Goal: Task Accomplishment & Management: Manage account settings

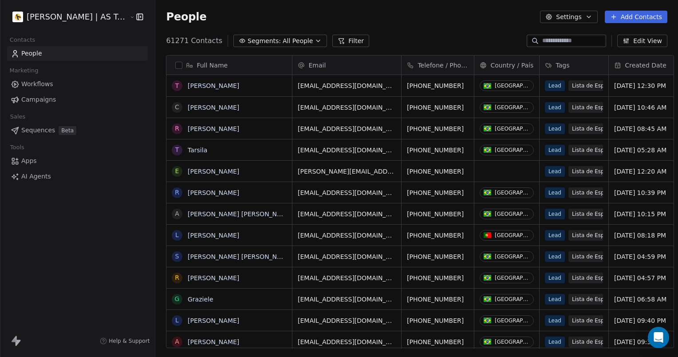
scroll to position [307, 522]
click at [47, 83] on span "Workflows" at bounding box center [37, 83] width 32 height 9
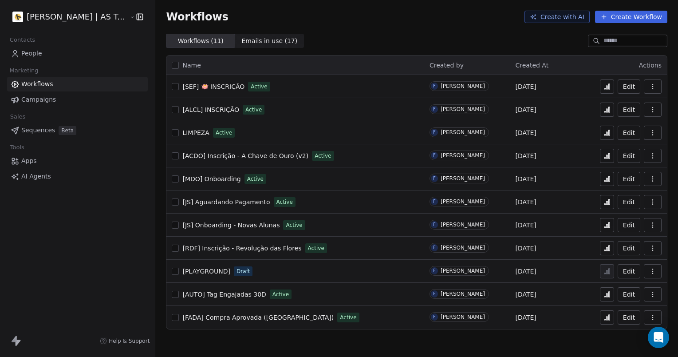
click at [261, 156] on span "[ACDO] Inscrição - A Chave de Ouro (v2)" at bounding box center [245, 155] width 126 height 7
click at [102, 19] on html "Amanda Schultz | AS Treinamentos Contacts People Marketing Workflows Campaigns …" at bounding box center [339, 178] width 678 height 357
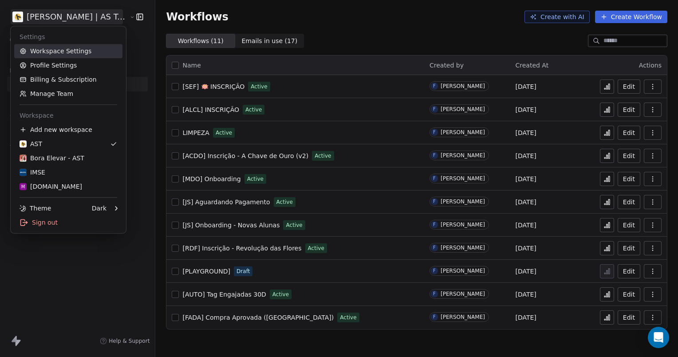
click at [70, 57] on link "Workspace Settings" at bounding box center [68, 51] width 108 height 14
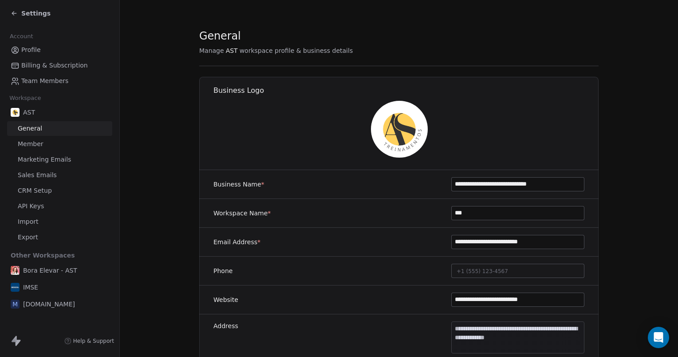
click at [36, 161] on span "Marketing Emails" at bounding box center [44, 159] width 53 height 9
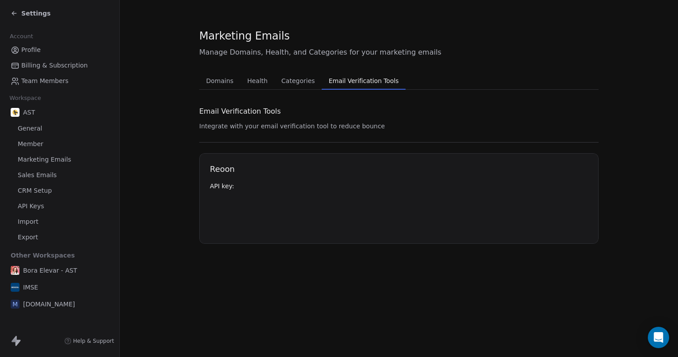
click at [366, 80] on span "Email Verification Tools" at bounding box center [363, 81] width 77 height 12
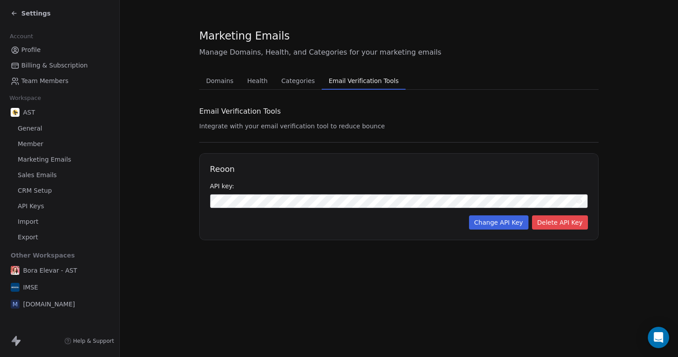
click at [579, 201] on icon at bounding box center [578, 200] width 7 height 7
click at [232, 82] on button "Domains Domains" at bounding box center [219, 81] width 41 height 18
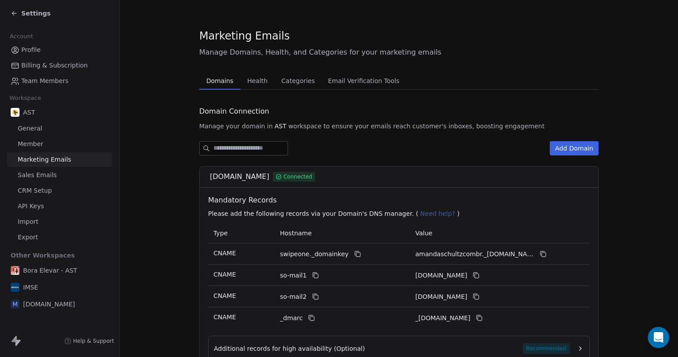
click at [244, 82] on span "Health" at bounding box center [258, 81] width 28 height 12
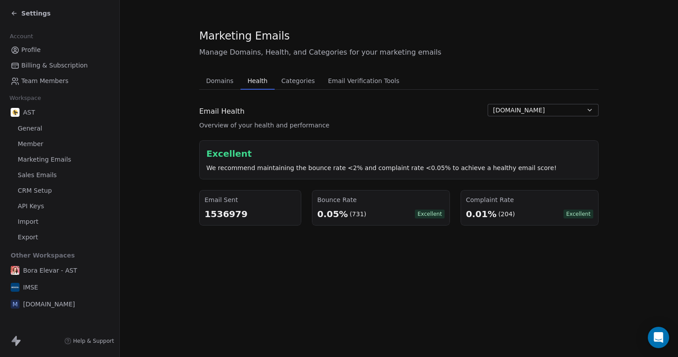
click at [44, 190] on span "CRM Setup" at bounding box center [35, 190] width 34 height 9
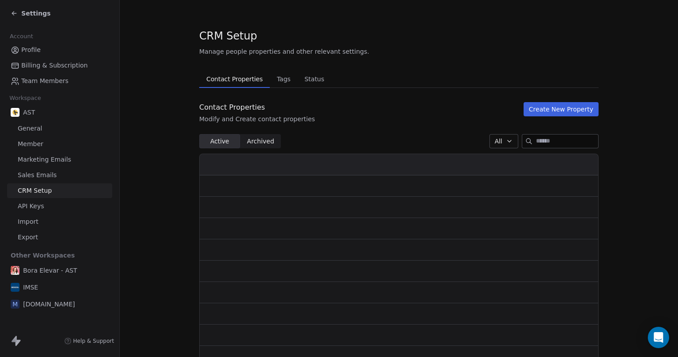
click at [273, 78] on span "Tags" at bounding box center [283, 79] width 21 height 12
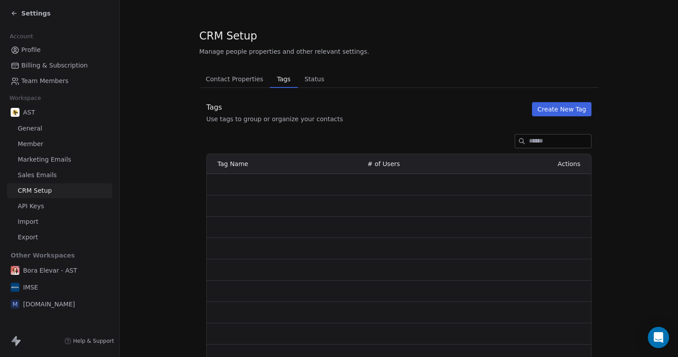
click at [569, 109] on button "Create New Tag" at bounding box center [561, 109] width 59 height 14
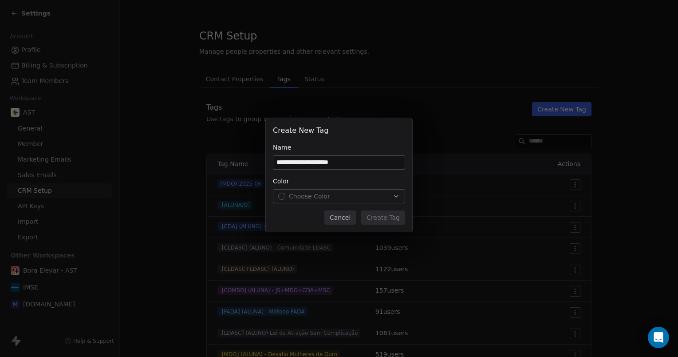
type input "**********"
click at [347, 195] on div "Choose Color" at bounding box center [339, 196] width 122 height 9
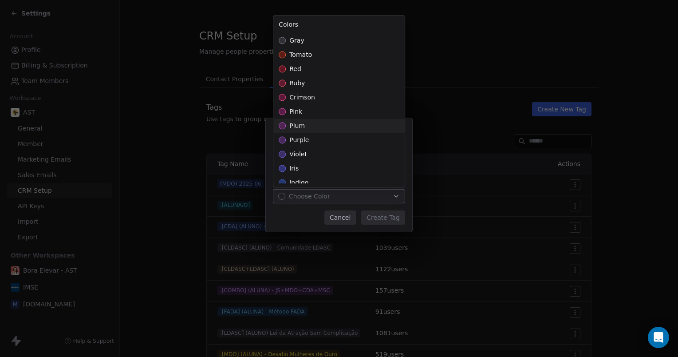
scroll to position [177, 0]
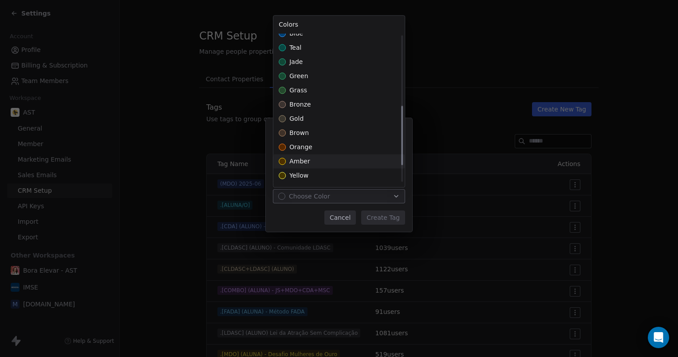
click at [313, 159] on div "amber" at bounding box center [338, 161] width 131 height 14
click at [290, 221] on div "**********" at bounding box center [339, 178] width 678 height 149
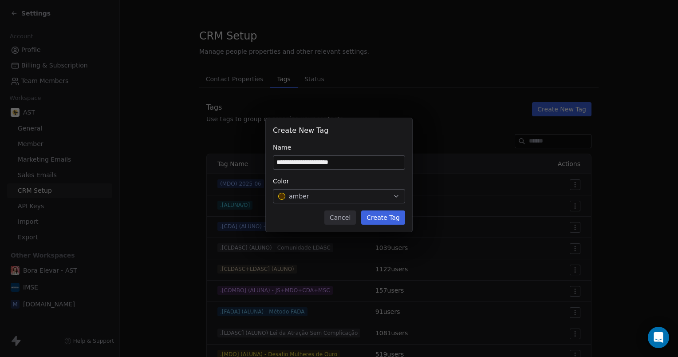
click at [378, 217] on button "Create Tag" at bounding box center [383, 217] width 44 height 14
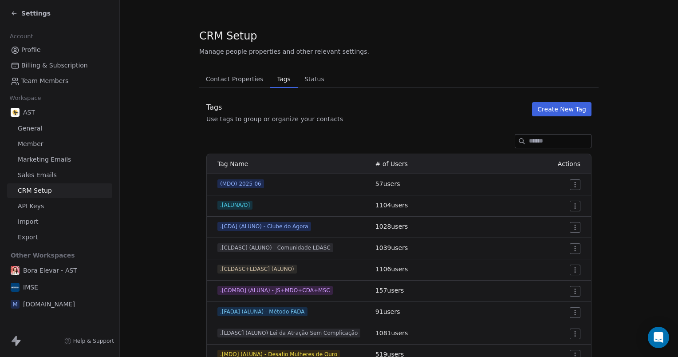
click at [35, 15] on span "Settings" at bounding box center [35, 13] width 29 height 9
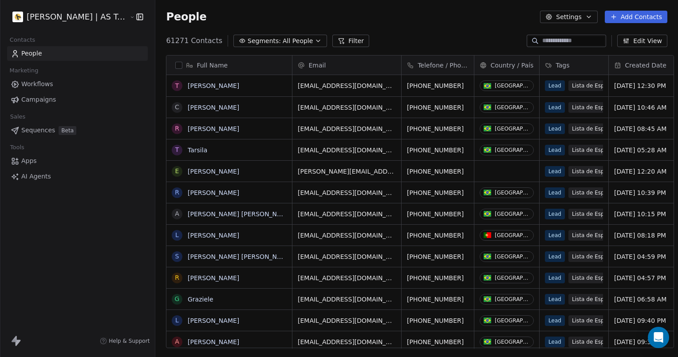
scroll to position [307, 522]
click at [28, 85] on span "Workflows" at bounding box center [37, 83] width 32 height 9
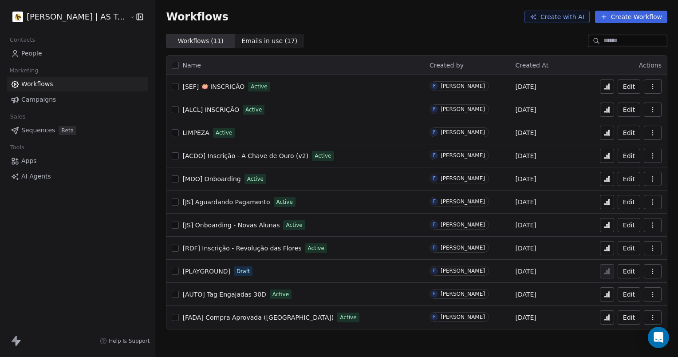
click at [267, 155] on span "[ACDO] Inscrição - A Chave de Ouro (v2)" at bounding box center [245, 155] width 126 height 7
click at [50, 20] on html "Amanda Schultz | AS Treinamentos Contacts People Marketing Workflows Campaigns …" at bounding box center [339, 178] width 678 height 357
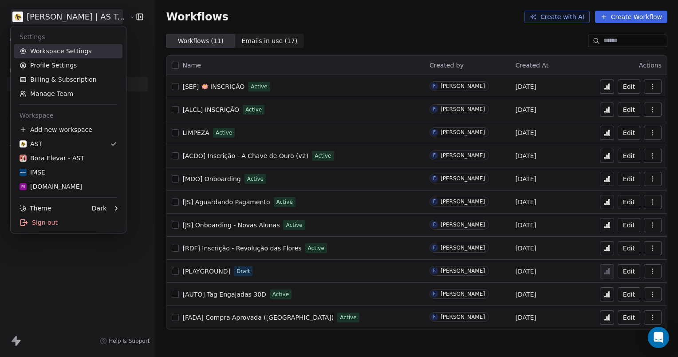
click at [53, 50] on link "Workspace Settings" at bounding box center [68, 51] width 108 height 14
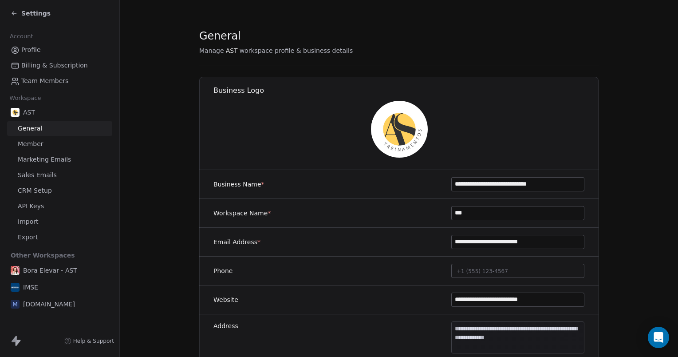
click at [52, 190] on link "CRM Setup" at bounding box center [59, 190] width 105 height 15
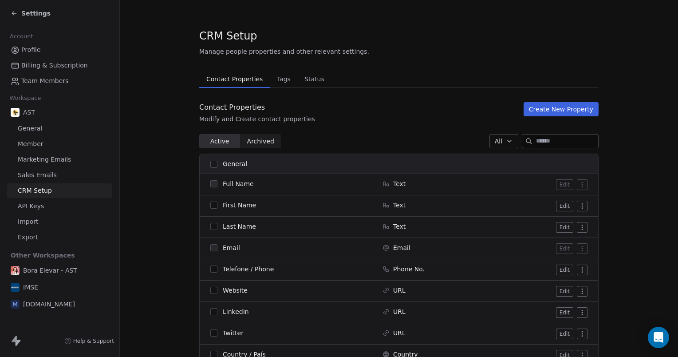
click at [12, 14] on div "Settings" at bounding box center [59, 13] width 119 height 27
click at [12, 14] on icon at bounding box center [14, 13] width 7 height 7
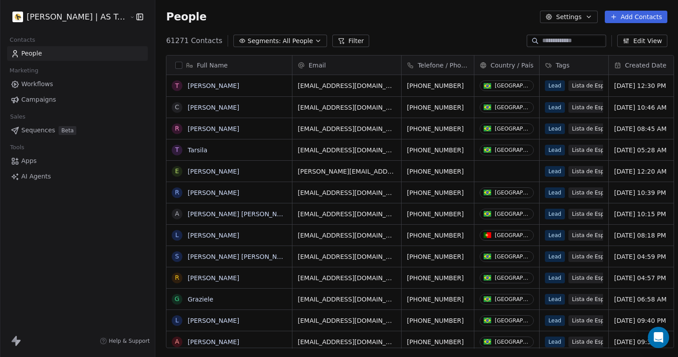
scroll to position [307, 522]
